Goal: Check status

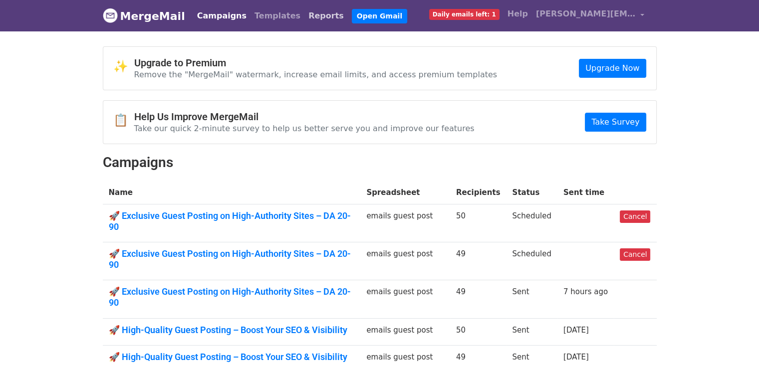
click at [306, 17] on link "Reports" at bounding box center [325, 16] width 43 height 20
click at [304, 14] on link "Reports" at bounding box center [325, 16] width 43 height 20
click at [304, 19] on link "Reports" at bounding box center [325, 16] width 43 height 20
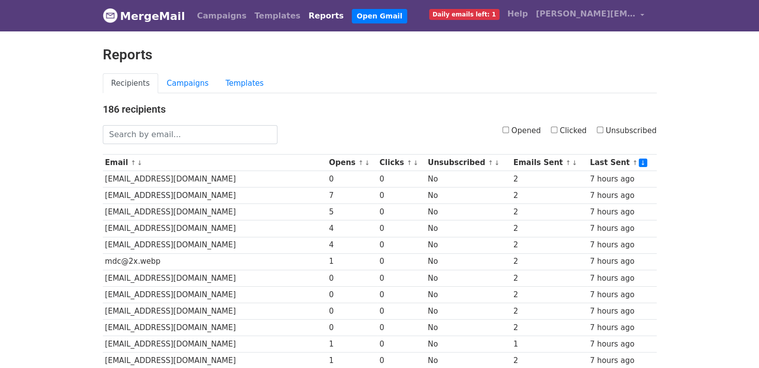
click at [508, 128] on input "Opened" at bounding box center [506, 130] width 6 height 6
checkbox input "true"
click at [555, 127] on input "Clicked" at bounding box center [554, 130] width 6 height 6
checkbox input "true"
click at [509, 128] on input "Opened" at bounding box center [506, 130] width 6 height 6
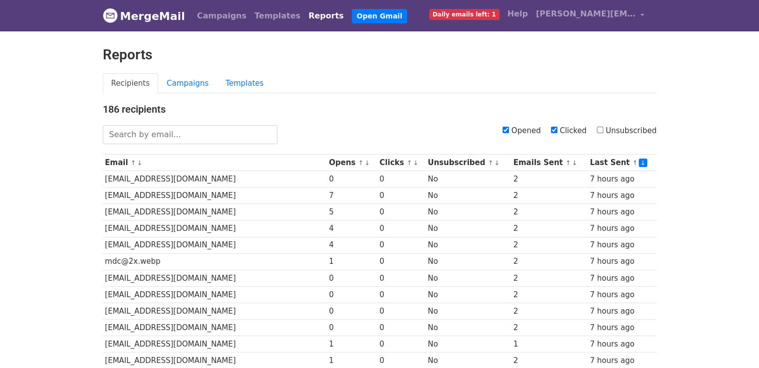
checkbox input "false"
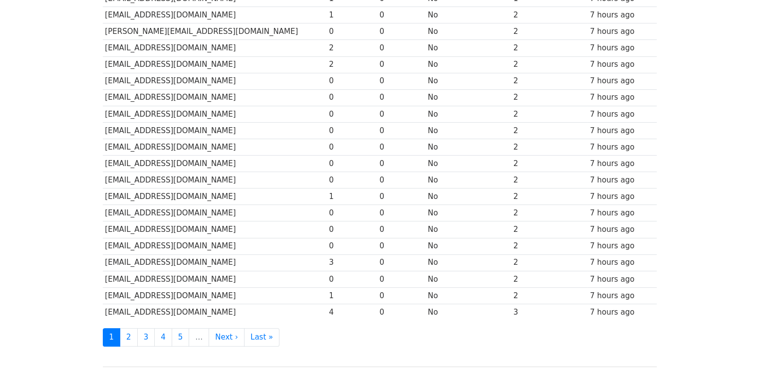
scroll to position [366, 0]
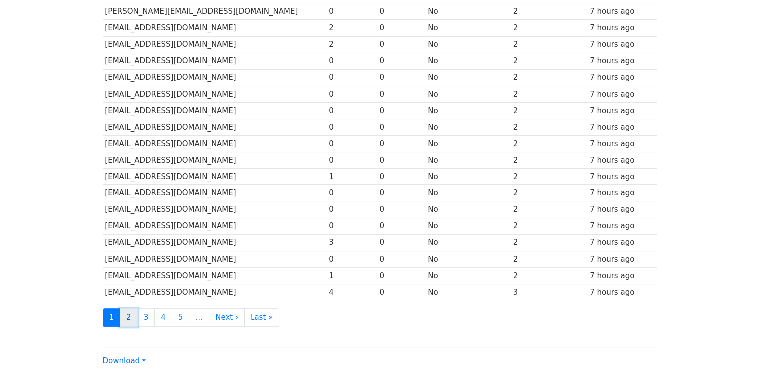
click at [131, 316] on link "2" at bounding box center [129, 317] width 18 height 18
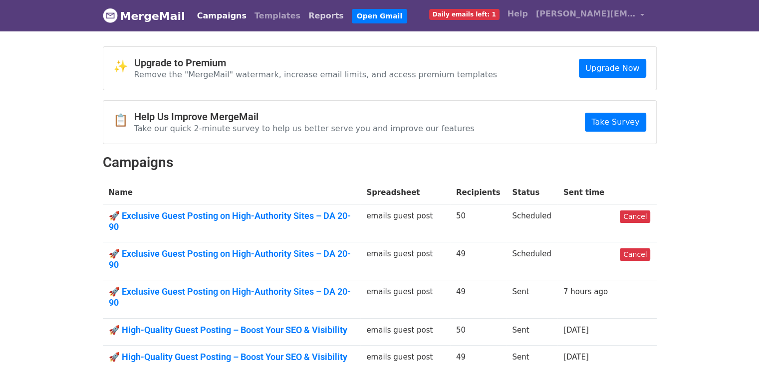
click at [304, 18] on link "Reports" at bounding box center [325, 16] width 43 height 20
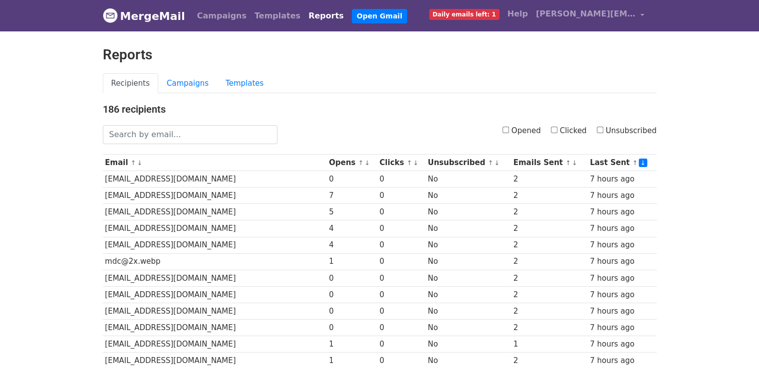
click at [557, 129] on input "Clicked" at bounding box center [554, 130] width 6 height 6
checkbox input "true"
